Goal: Contribute content: Contribute content

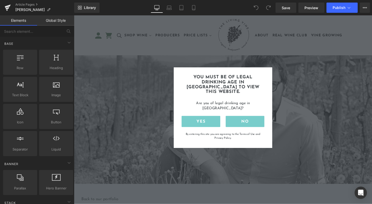
click at [200, 120] on input "Yes" at bounding box center [206, 126] width 40 height 12
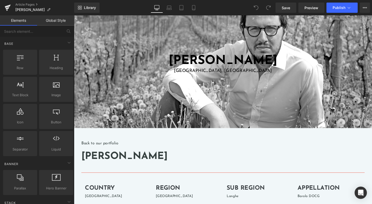
scroll to position [39, 0]
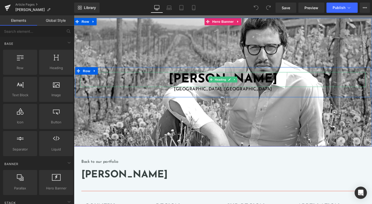
click at [194, 81] on font "[PERSON_NAME]" at bounding box center [229, 81] width 113 height 13
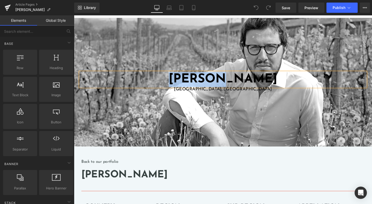
click at [194, 81] on font "[PERSON_NAME]" at bounding box center [229, 81] width 113 height 13
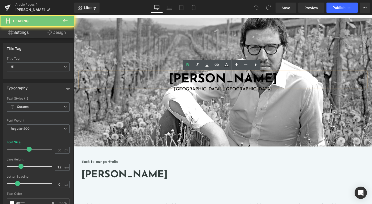
click at [231, 84] on font "[PERSON_NAME]" at bounding box center [229, 81] width 113 height 13
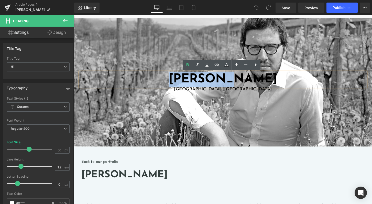
drag, startPoint x: 234, startPoint y: 81, endPoint x: 173, endPoint y: 82, distance: 60.4
click at [173, 82] on h1 "[PERSON_NAME]" at bounding box center [228, 81] width 297 height 15
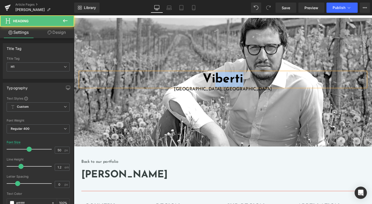
drag, startPoint x: 219, startPoint y: 80, endPoint x: 261, endPoint y: 80, distance: 41.5
click at [261, 80] on h1 "Viberti" at bounding box center [228, 81] width 297 height 15
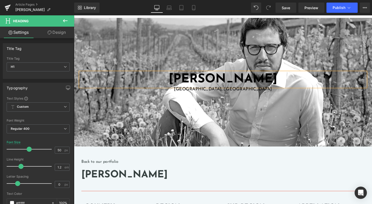
copy font "[PERSON_NAME]"
click at [124, 180] on h1 "[PERSON_NAME]" at bounding box center [229, 181] width 294 height 10
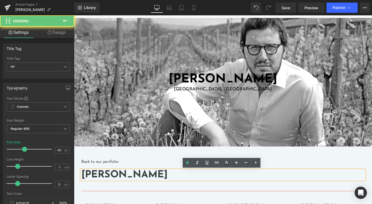
click at [124, 180] on h1 "[PERSON_NAME]" at bounding box center [229, 181] width 294 height 10
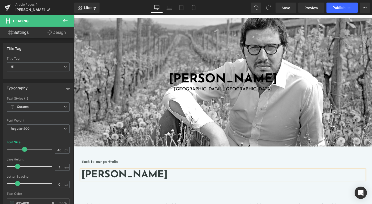
paste div
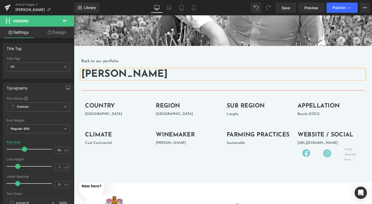
scroll to position [0, 0]
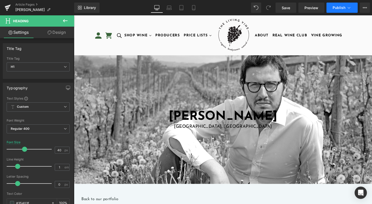
click at [341, 8] on span "Publish" at bounding box center [339, 8] width 13 height 4
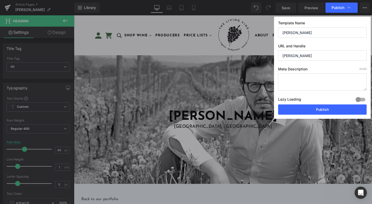
drag, startPoint x: 297, startPoint y: 33, endPoint x: 253, endPoint y: 26, distance: 44.9
click at [253, 26] on div "Publish Template Name [PERSON_NAME] URL and Handle [PERSON_NAME] Meta Descripti…" at bounding box center [186, 102] width 372 height 204
click at [321, 32] on input "Viberti" at bounding box center [322, 32] width 89 height 10
type input "[PERSON_NAME]"
click at [328, 108] on button "Publish" at bounding box center [322, 109] width 89 height 10
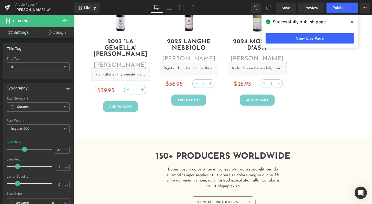
scroll to position [790, 0]
